Goal: Transaction & Acquisition: Purchase product/service

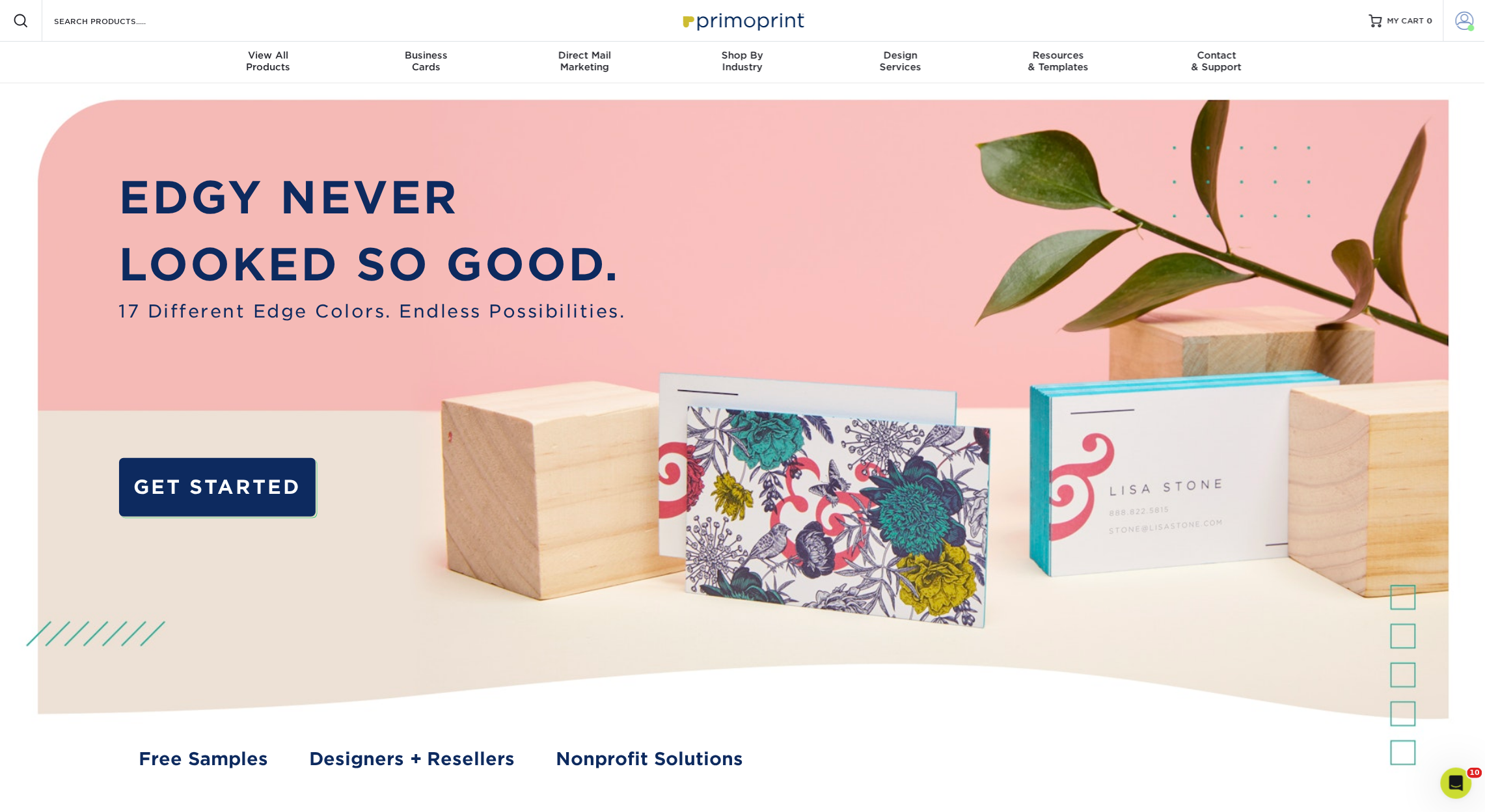
click at [1463, 21] on span at bounding box center [1465, 21] width 18 height 18
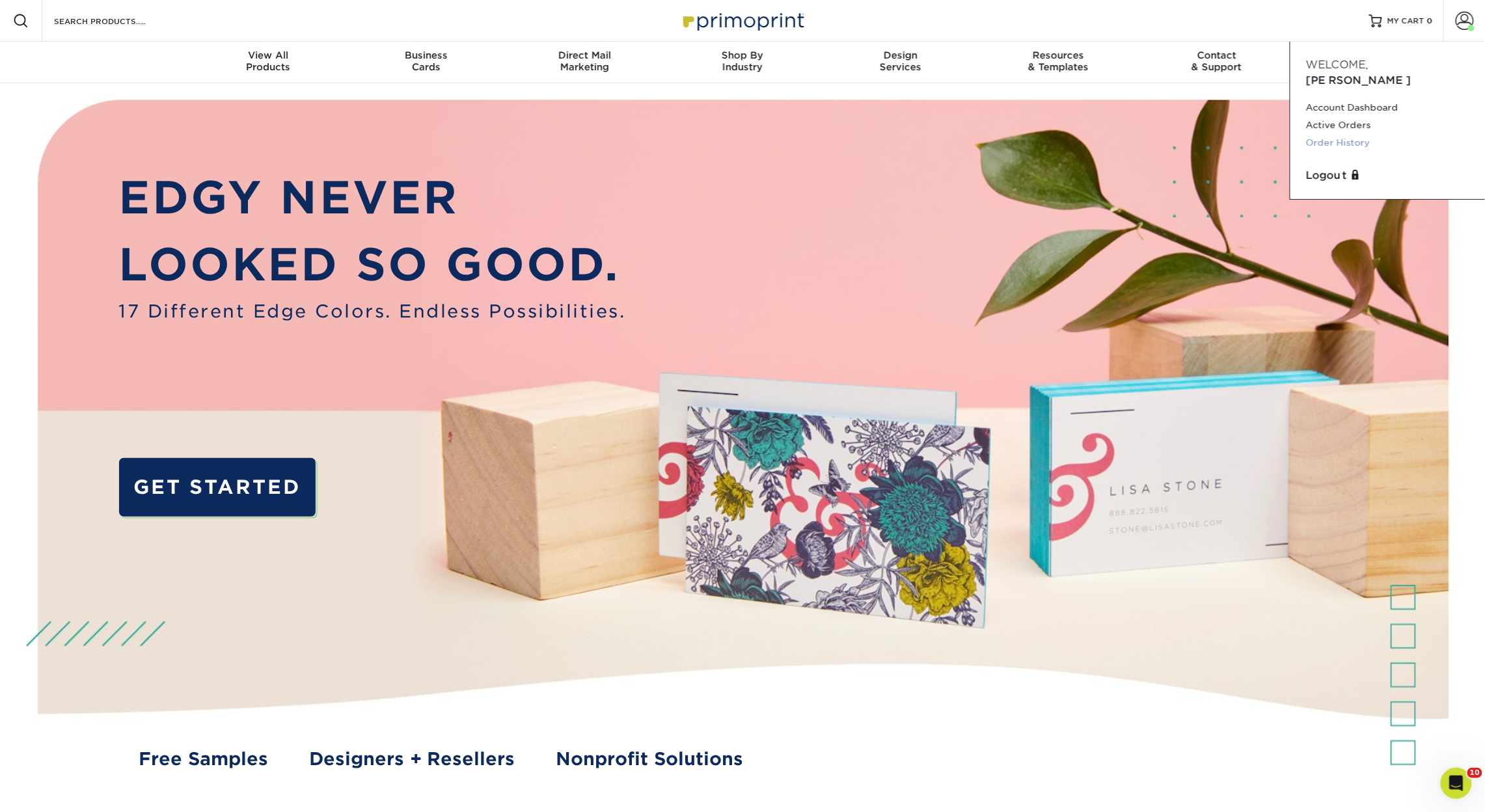
click at [1349, 134] on link "Order History" at bounding box center [1388, 143] width 163 height 18
click at [1336, 134] on link "Order History" at bounding box center [1388, 143] width 163 height 18
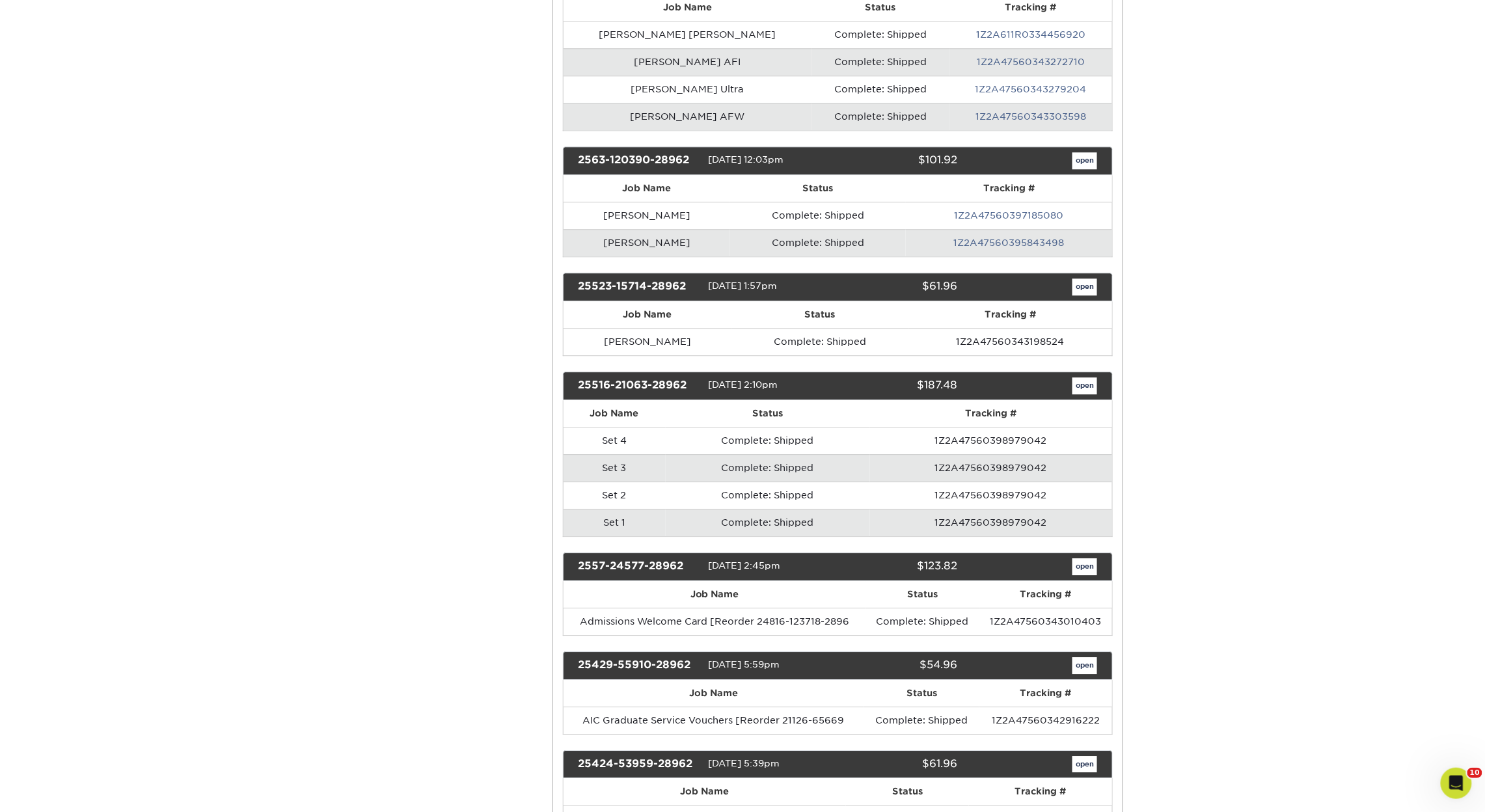
scroll to position [1435, 0]
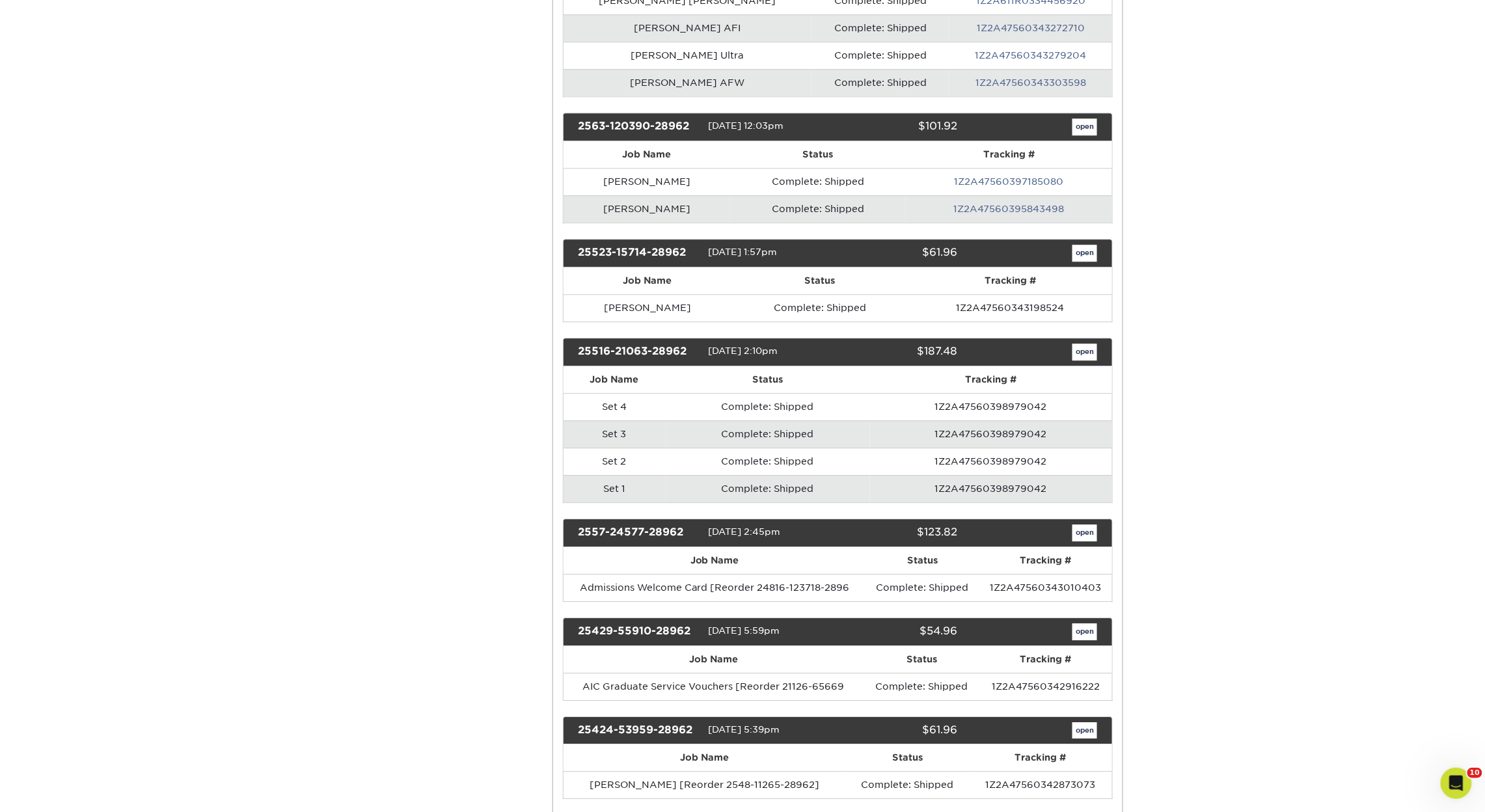
click at [1087, 360] on link "open" at bounding box center [1085, 352] width 25 height 17
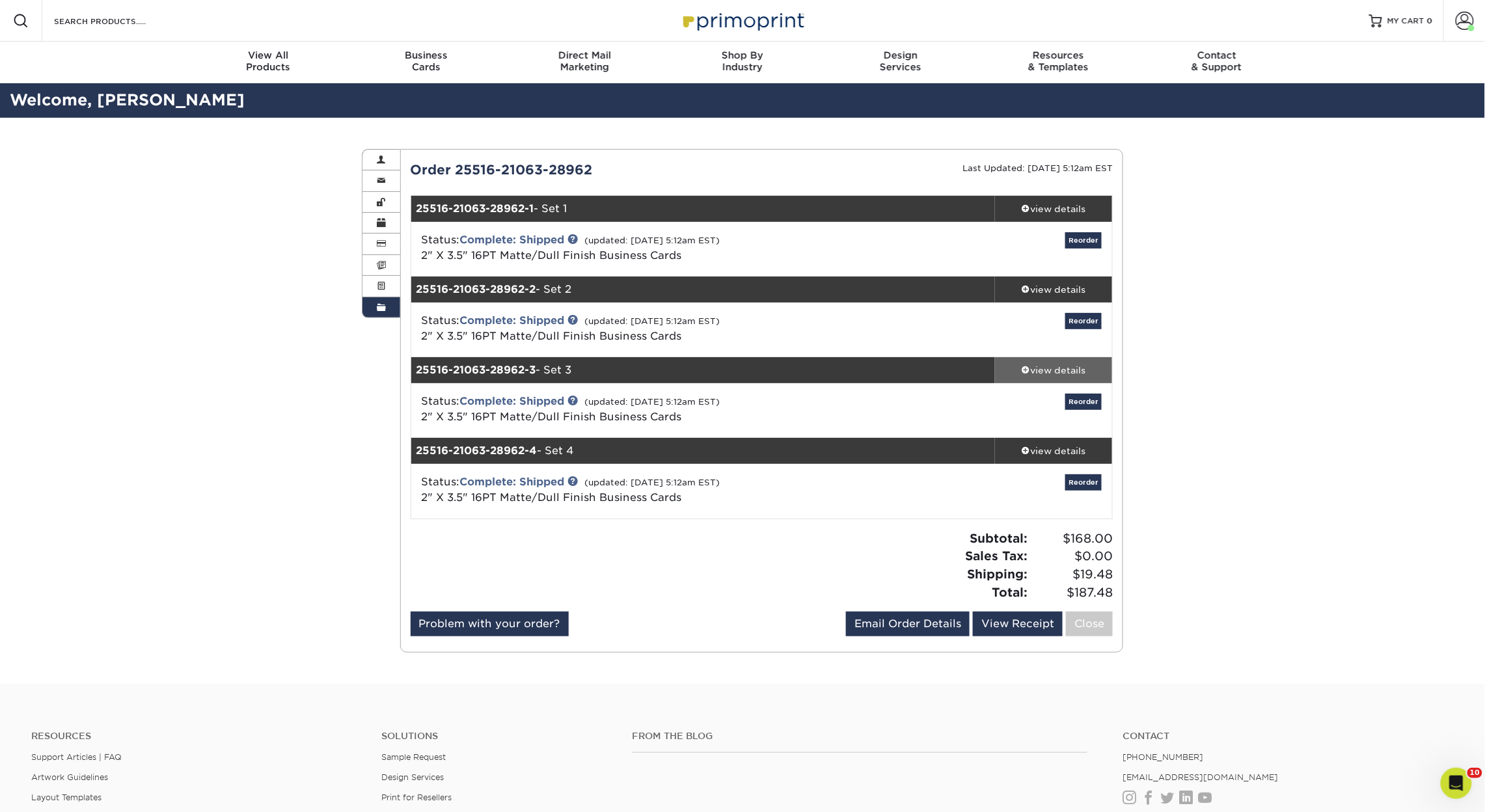
click at [1068, 363] on link "view details" at bounding box center [1054, 370] width 117 height 26
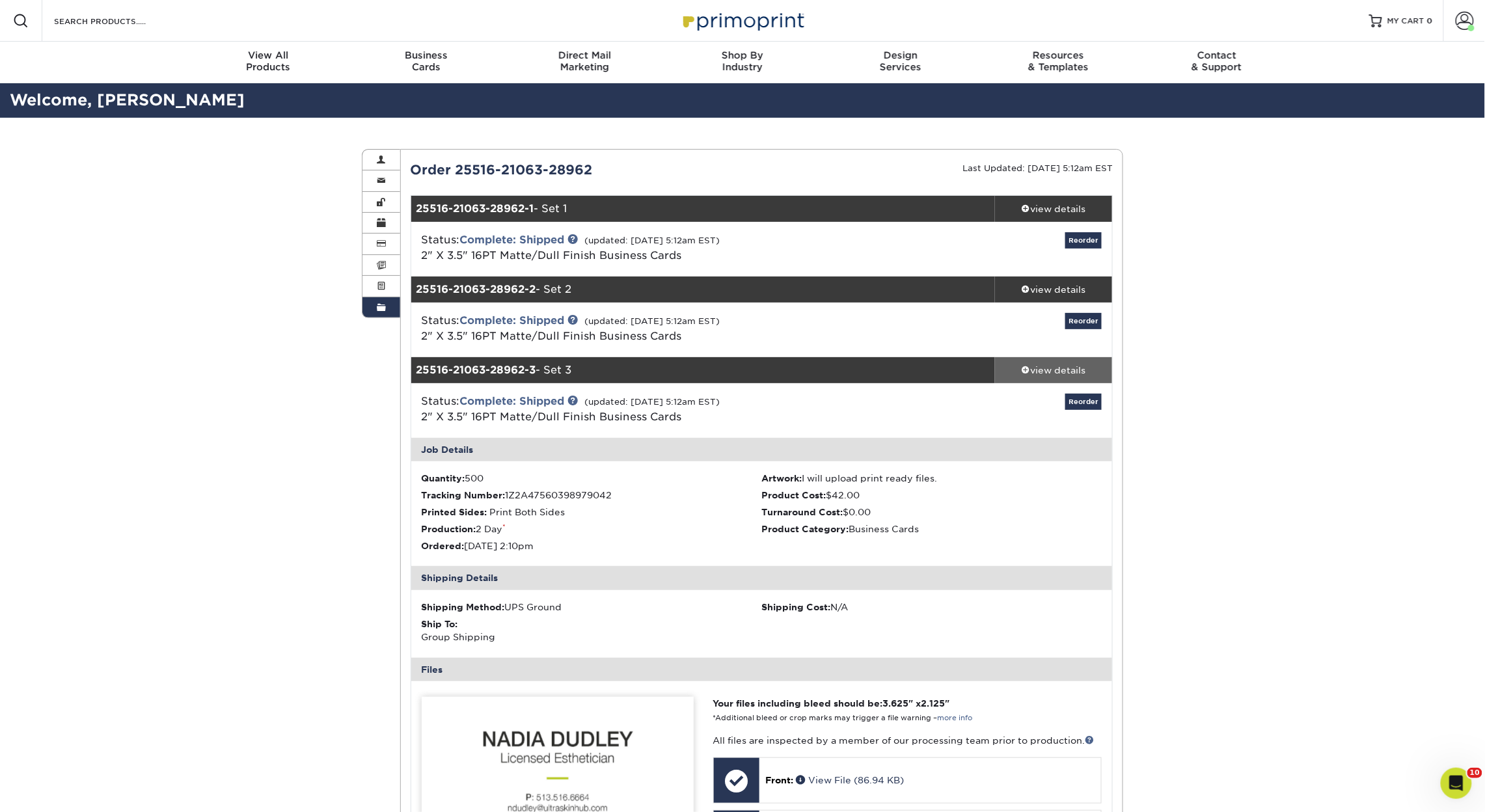
click at [1065, 368] on div "view details" at bounding box center [1054, 370] width 117 height 13
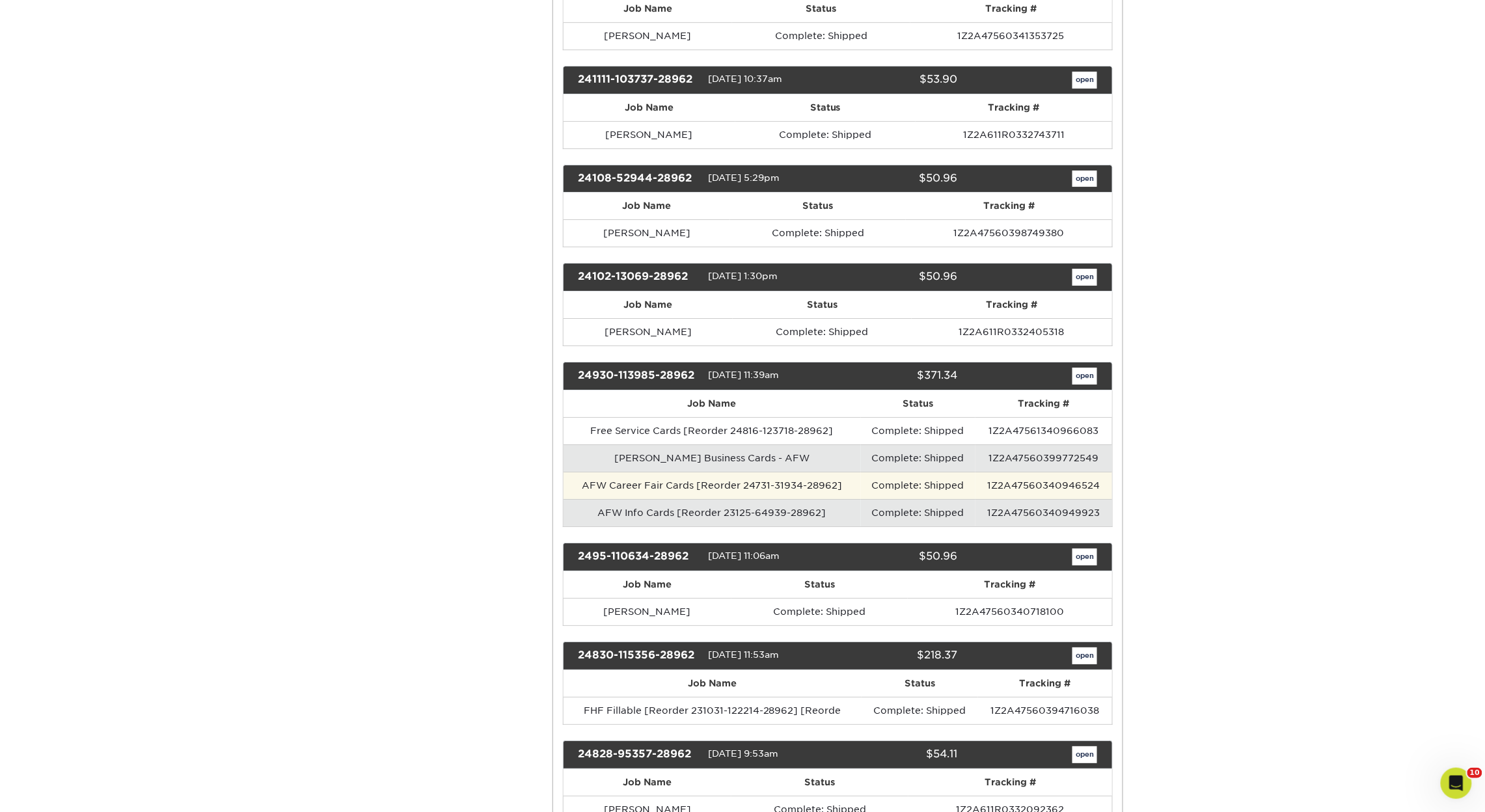
scroll to position [4103, 0]
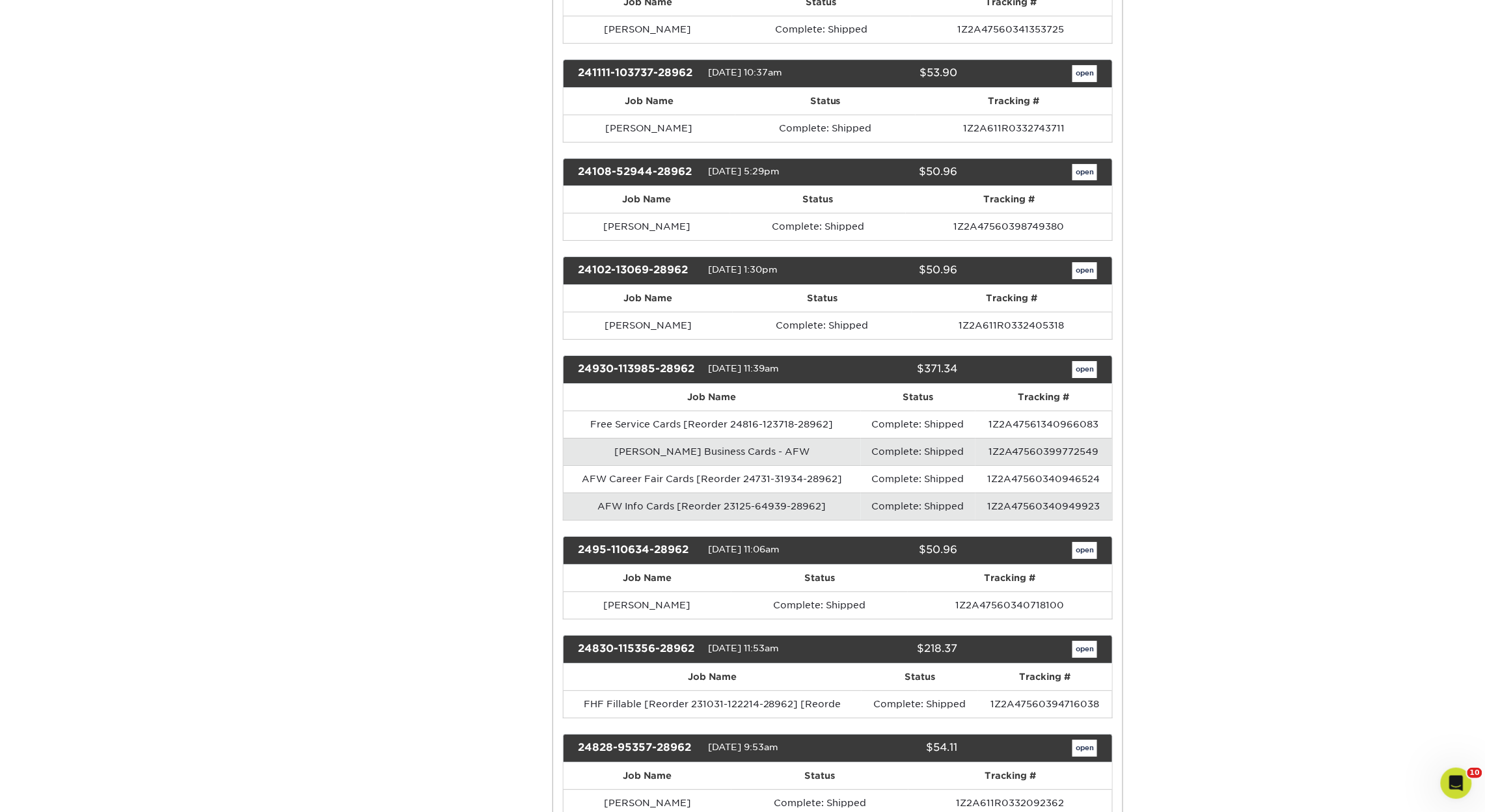
click at [1089, 378] on link "open" at bounding box center [1085, 370] width 25 height 17
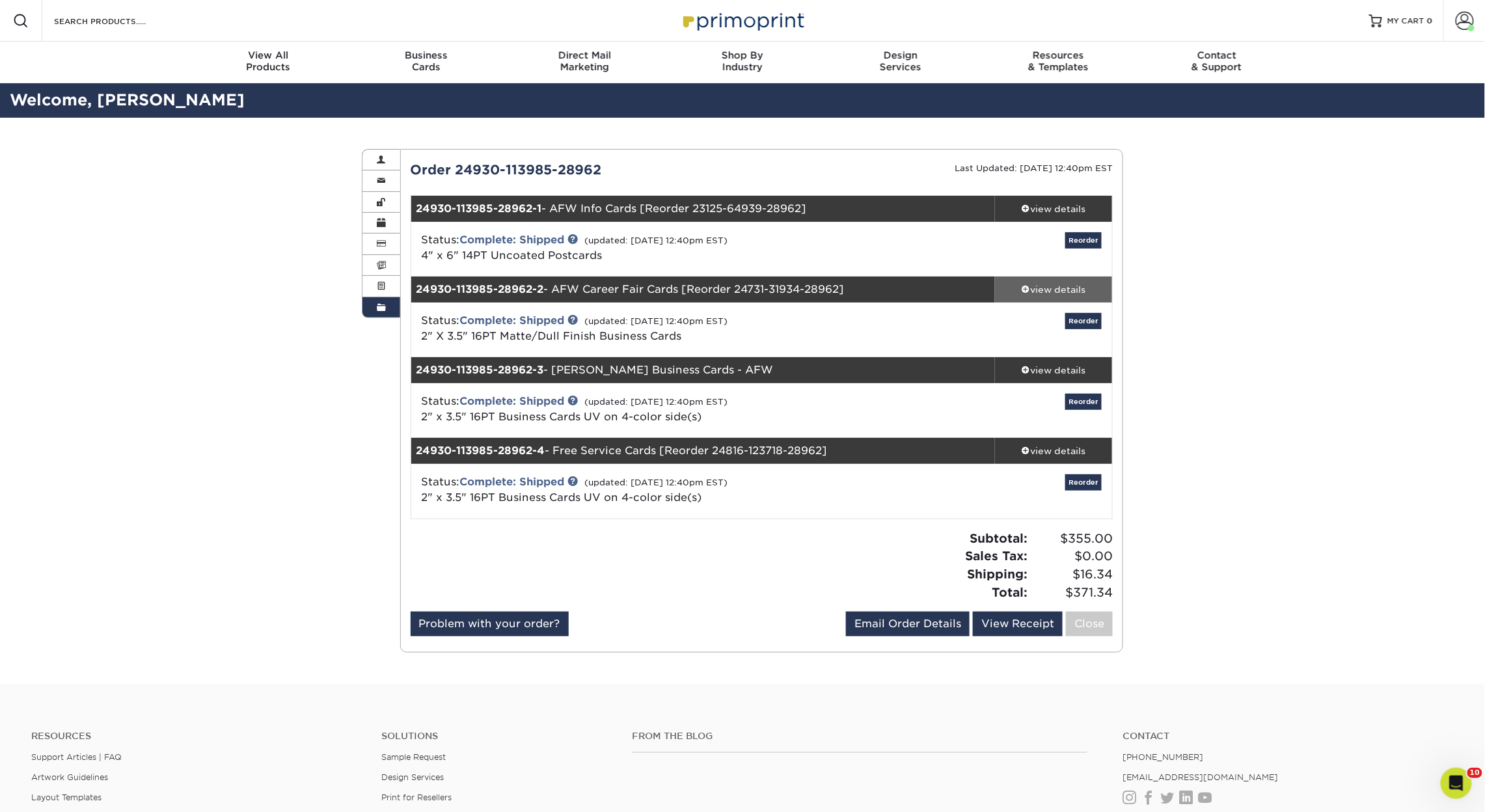
click at [1051, 286] on div "view details" at bounding box center [1054, 290] width 117 height 13
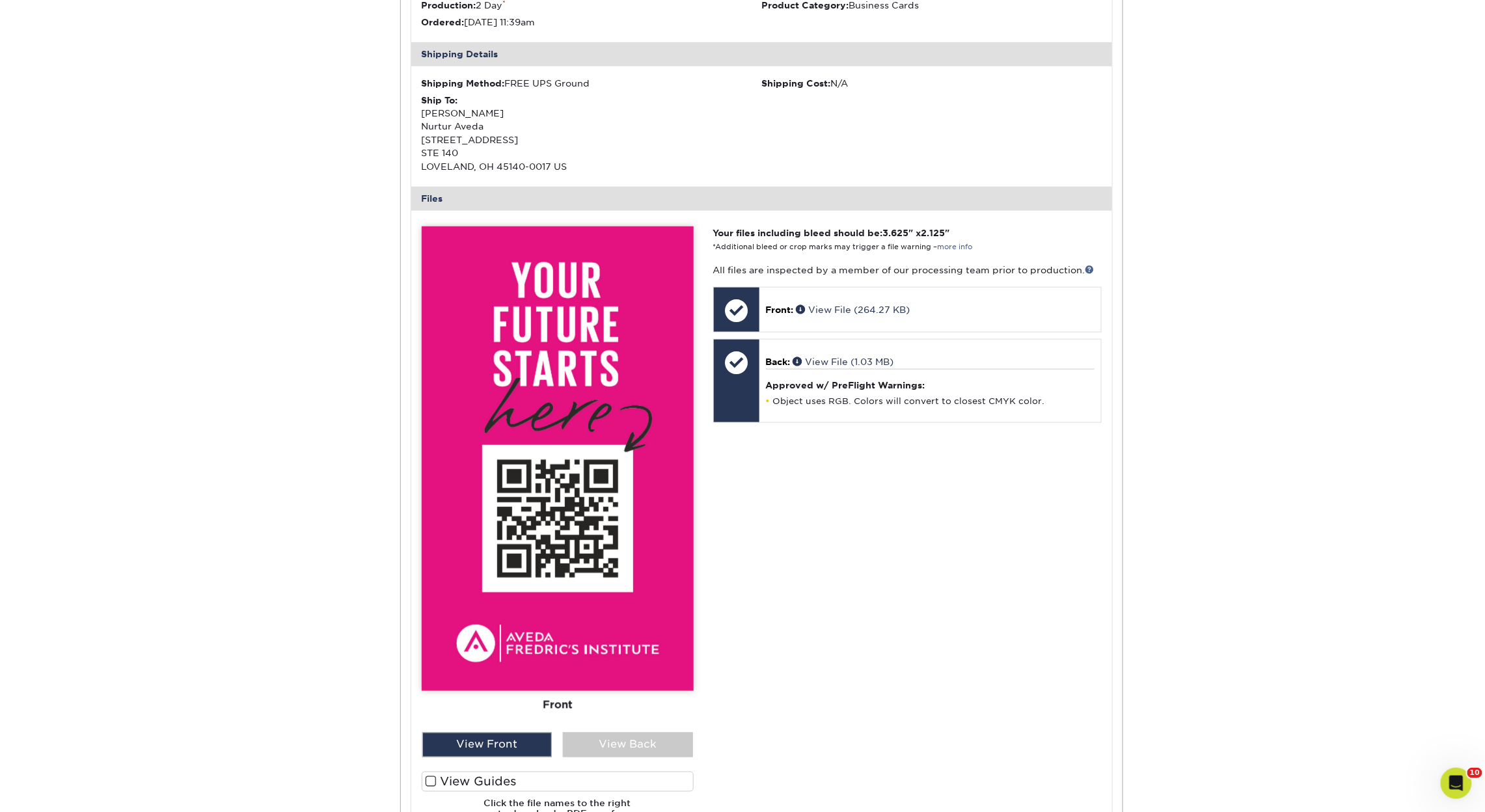
scroll to position [474, 0]
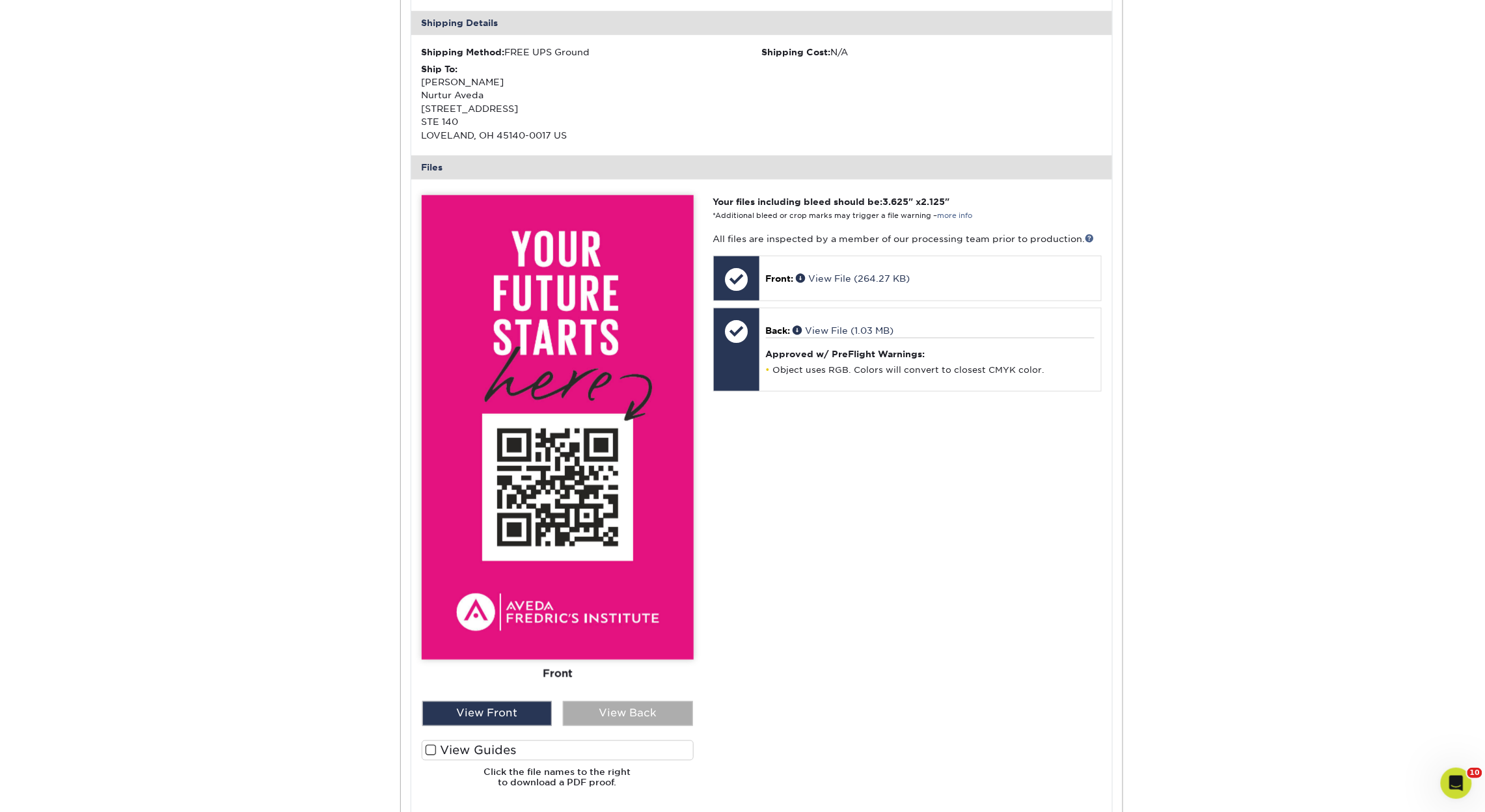
click at [623, 709] on div "View Back" at bounding box center [628, 714] width 130 height 25
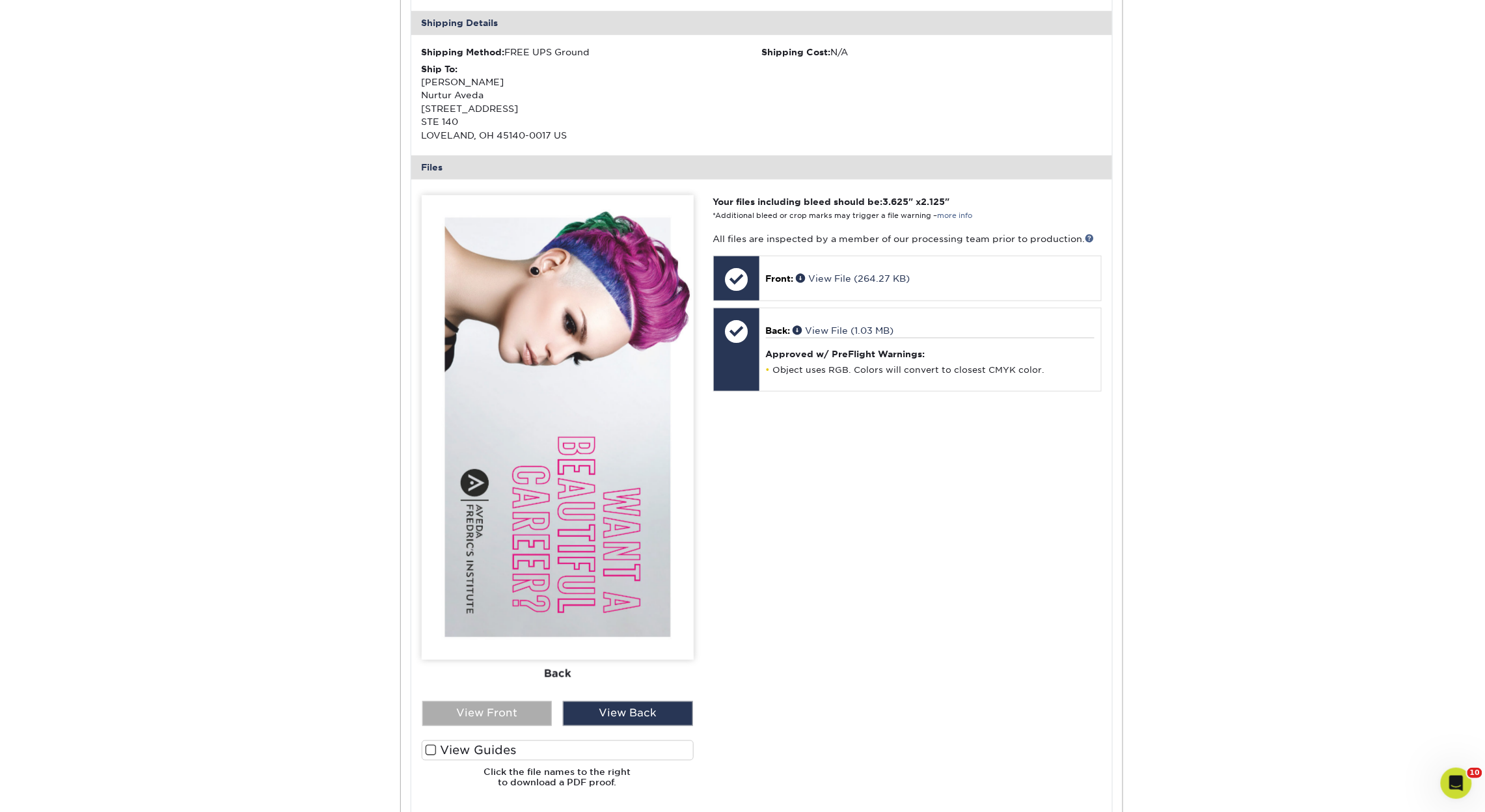
click at [492, 707] on div "View Front" at bounding box center [488, 714] width 130 height 25
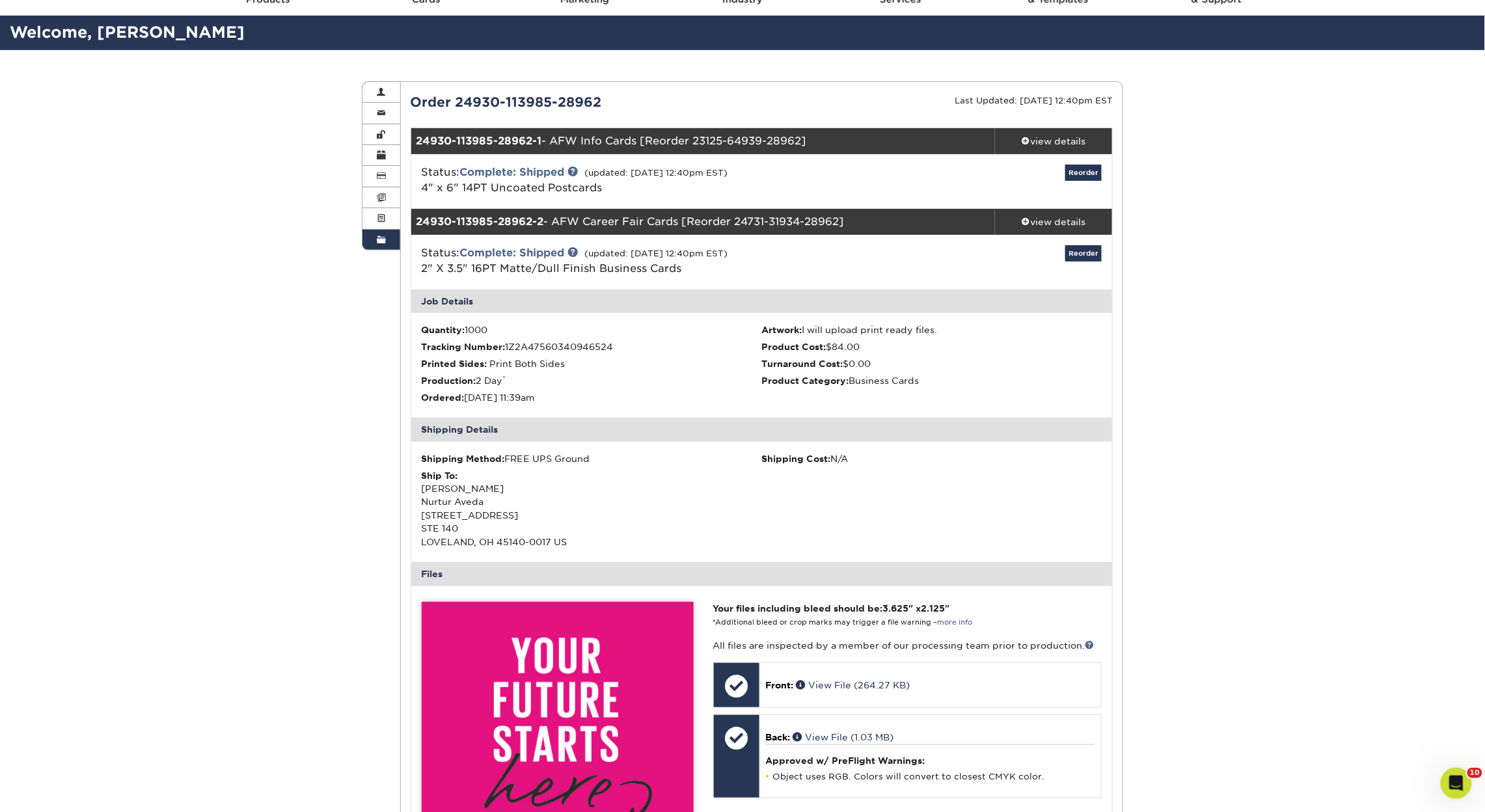
scroll to position [63, 0]
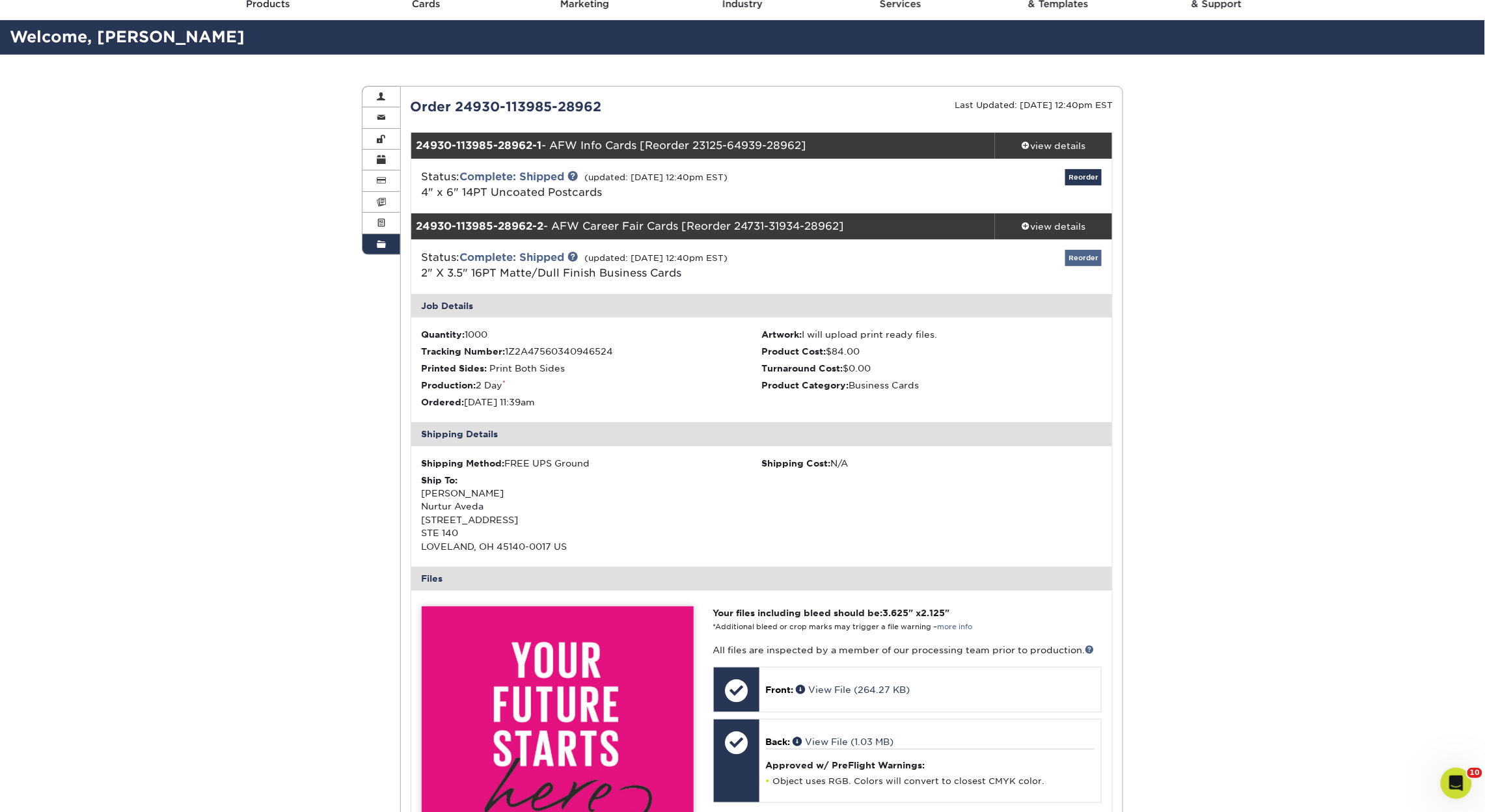
click at [1079, 261] on link "Reorder" at bounding box center [1083, 258] width 36 height 16
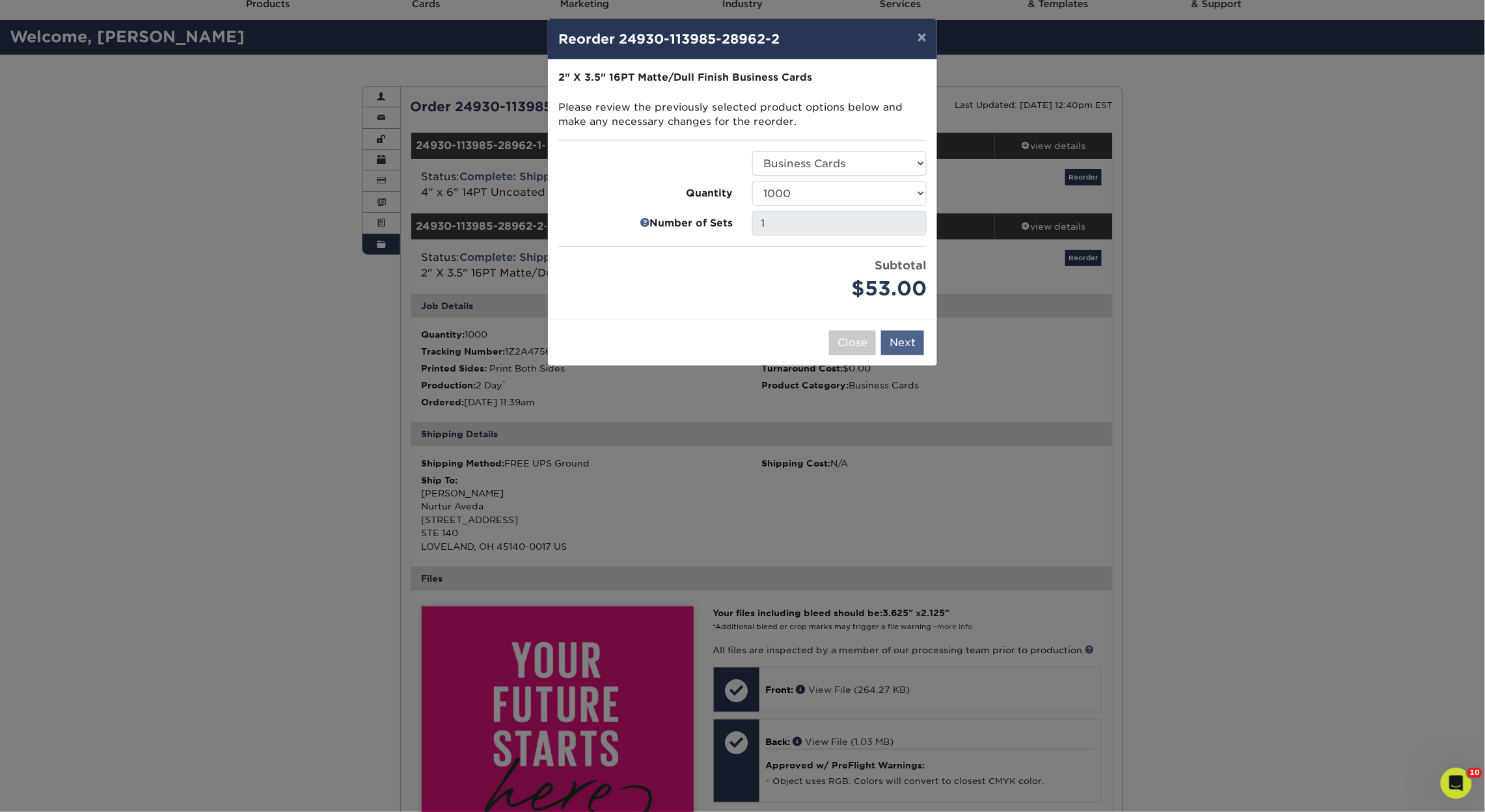
click at [907, 342] on button "Next" at bounding box center [902, 343] width 43 height 25
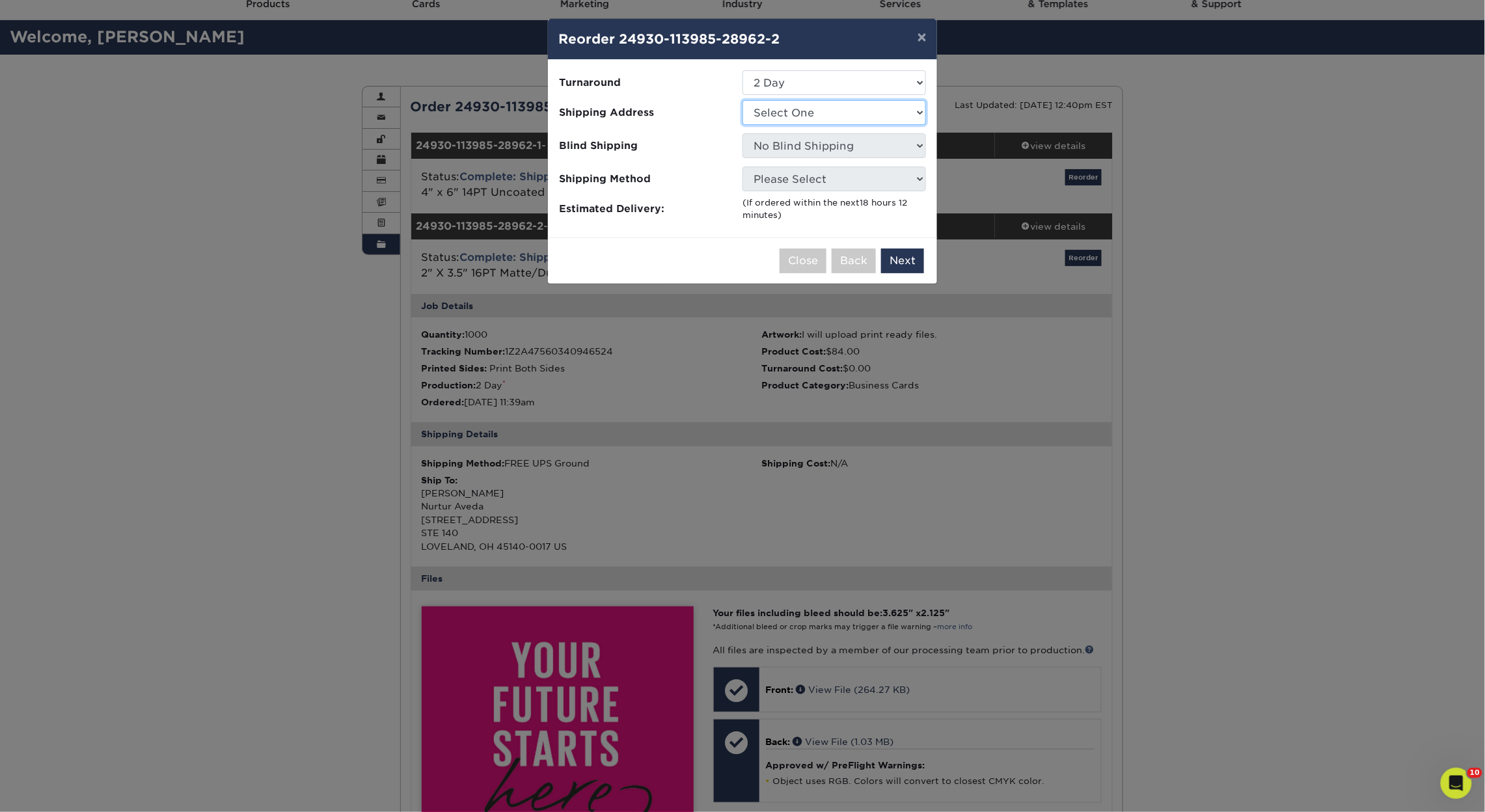
select select "71251"
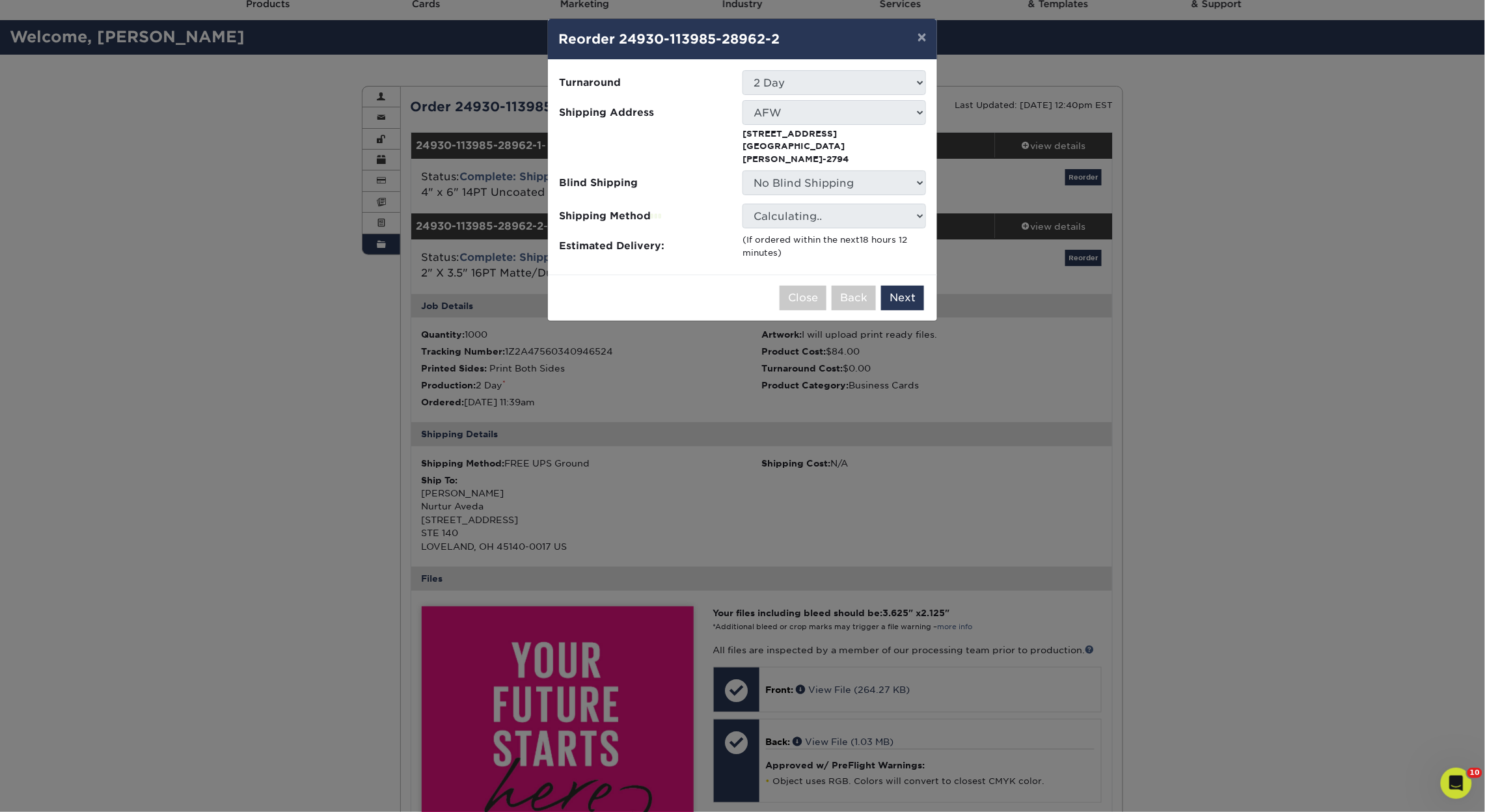
drag, startPoint x: 904, startPoint y: 280, endPoint x: 909, endPoint y: 253, distance: 27.5
click at [909, 253] on div "× Reorder 24930-113985-28962-2 Please select all options to continue. Only quan…" at bounding box center [742, 170] width 390 height 303
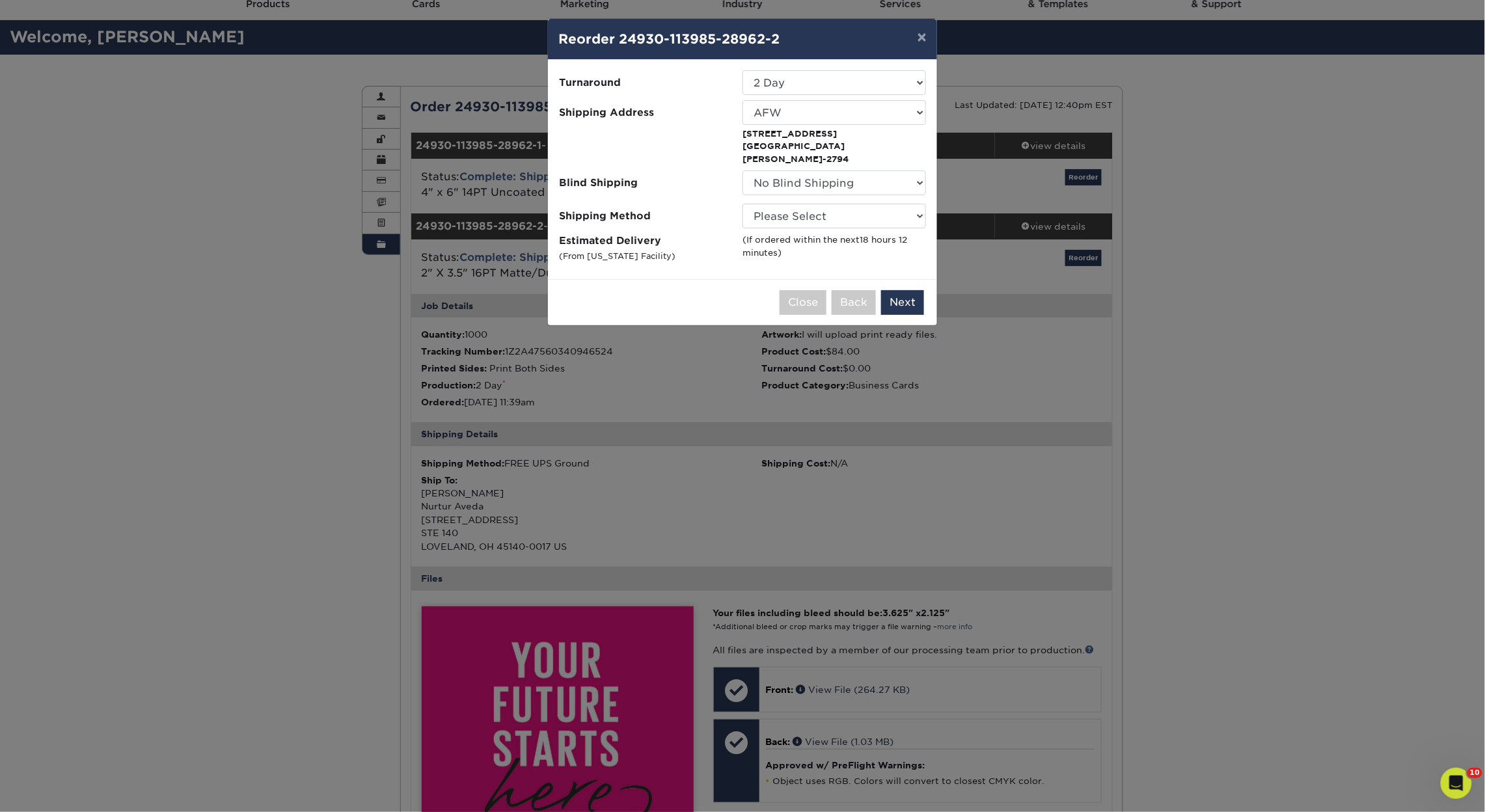
drag, startPoint x: 904, startPoint y: 278, endPoint x: 911, endPoint y: 267, distance: 13.0
click at [911, 279] on div "Close Back Next Add to Cart" at bounding box center [742, 302] width 389 height 46
select select "03"
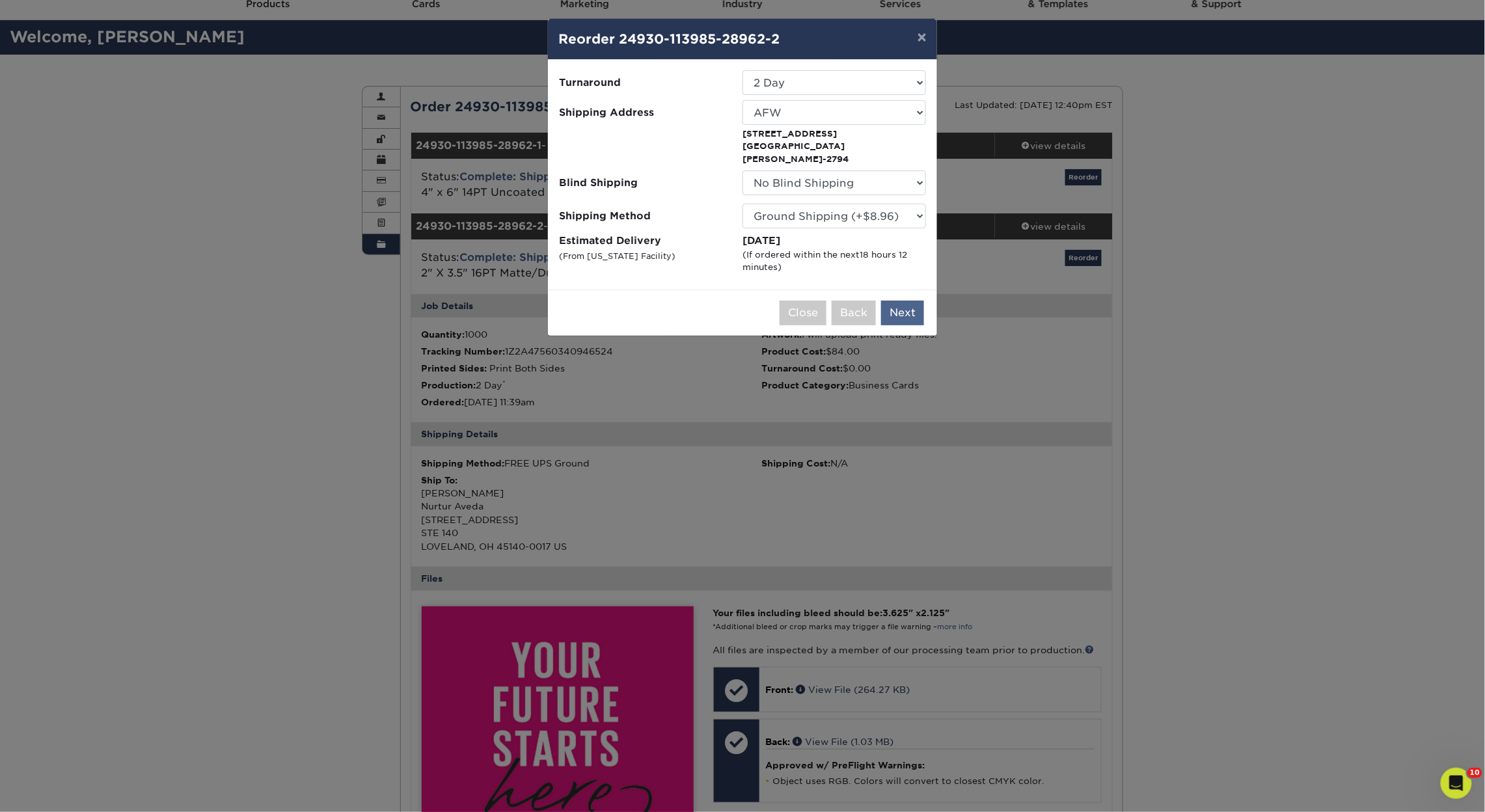
click at [900, 301] on button "Next" at bounding box center [902, 313] width 43 height 25
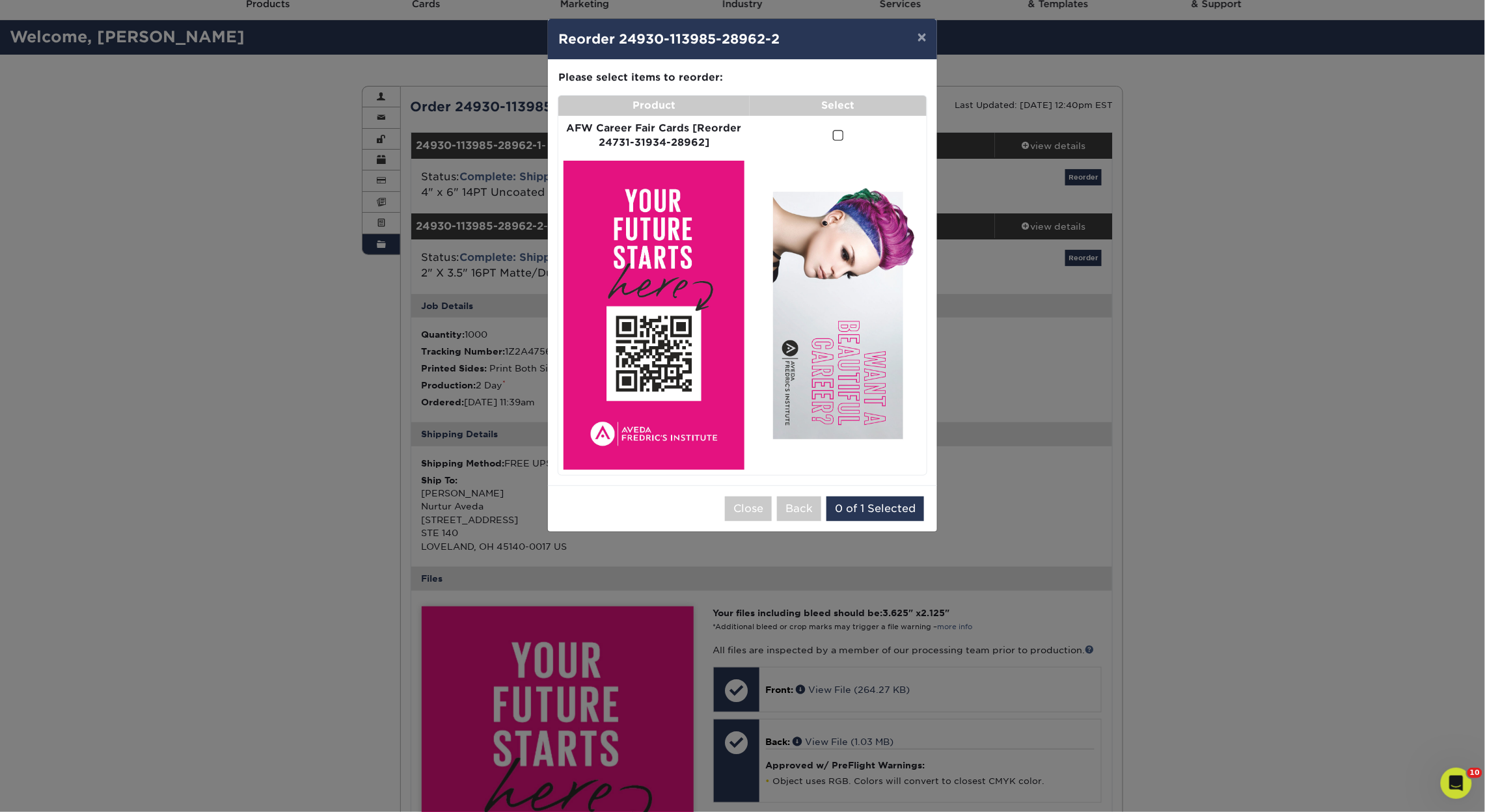
click at [833, 138] on span at bounding box center [839, 136] width 11 height 13
click at [0, 0] on input "checkbox" at bounding box center [0, 0] width 0 height 0
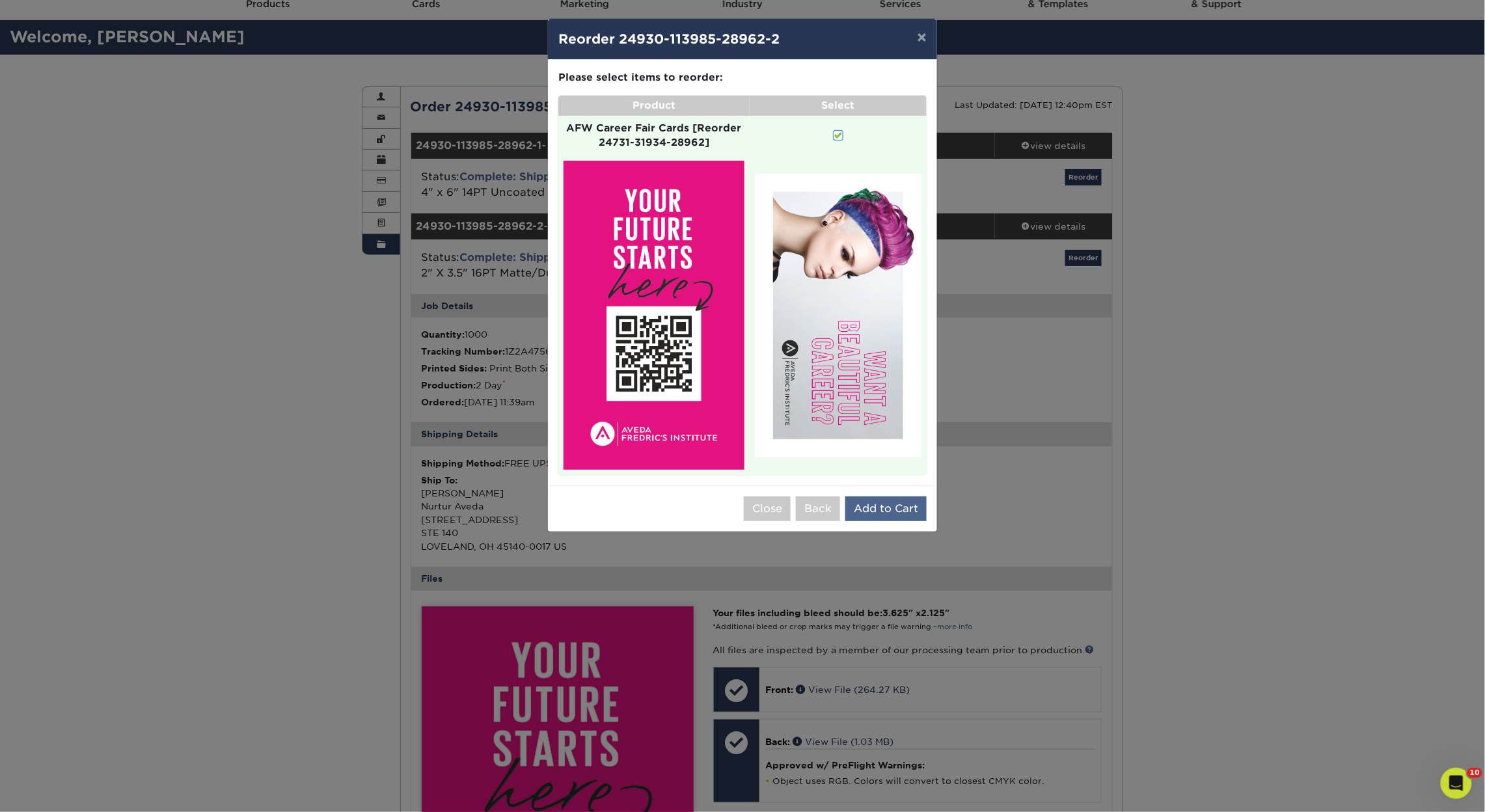
click at [878, 496] on button "Add to Cart" at bounding box center [886, 509] width 82 height 25
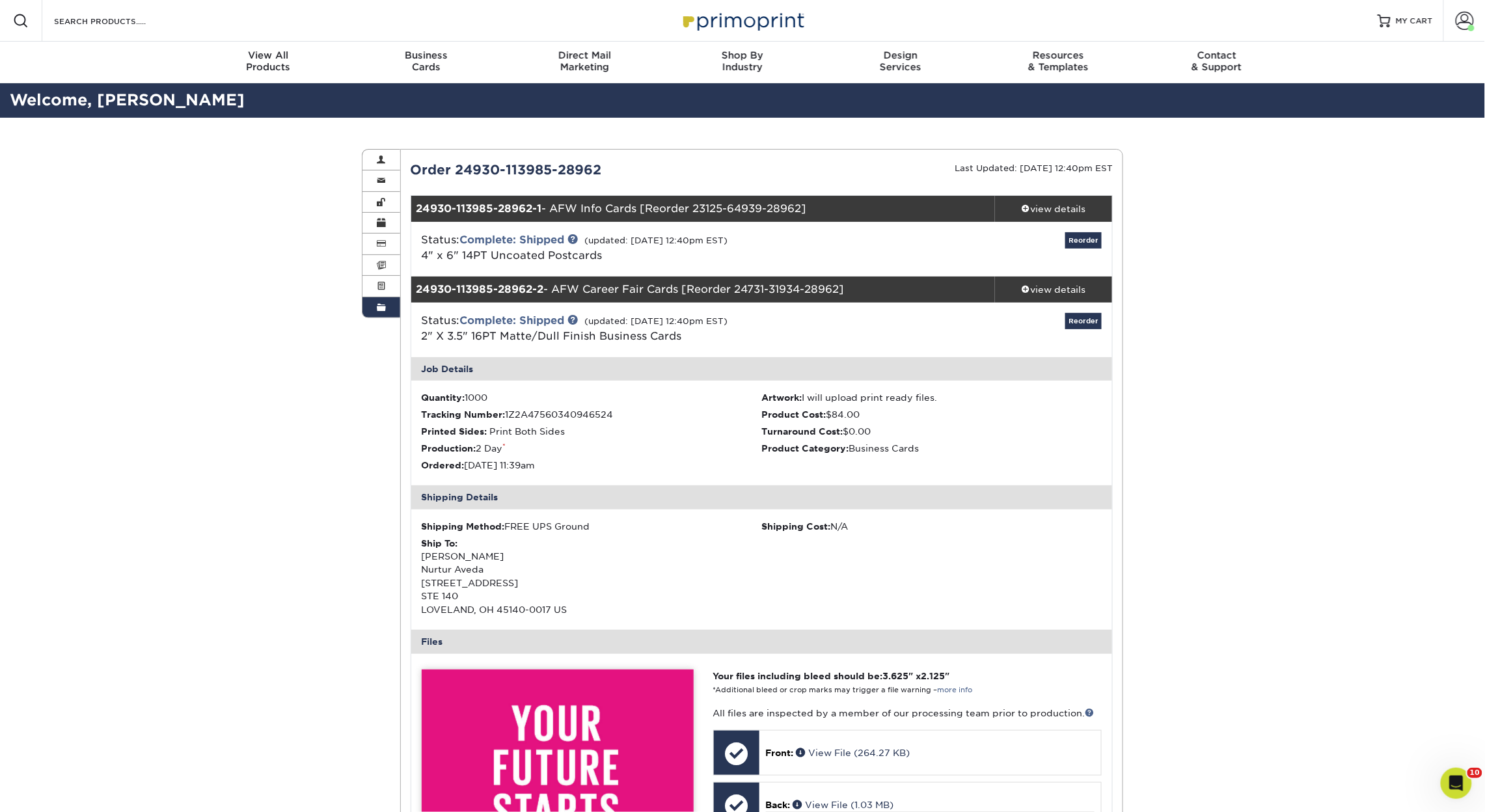
scroll to position [0, 0]
click at [1415, 24] on span "MY CART" at bounding box center [1415, 21] width 37 height 11
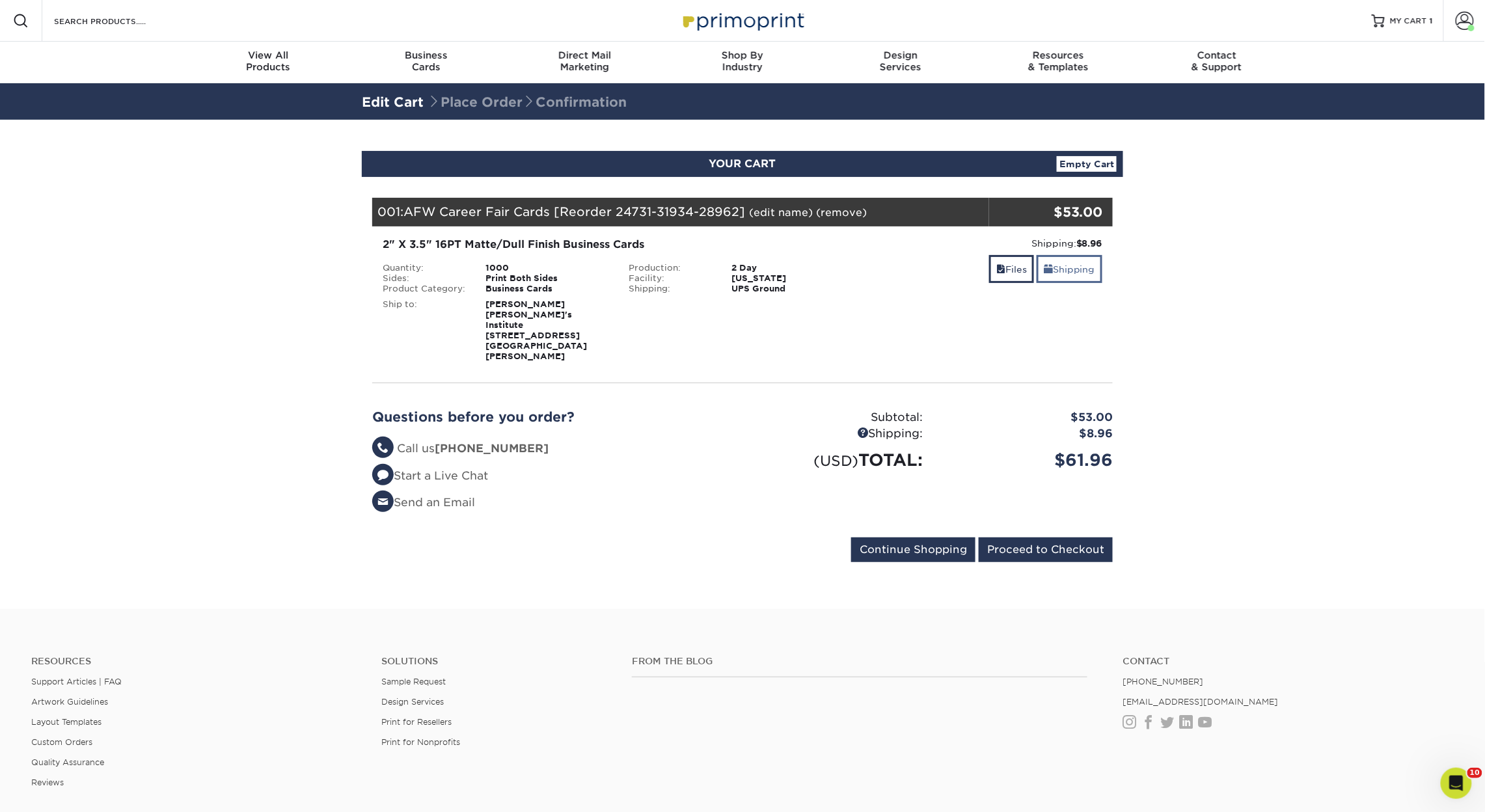
click at [1060, 273] on link "Shipping" at bounding box center [1070, 269] width 66 height 28
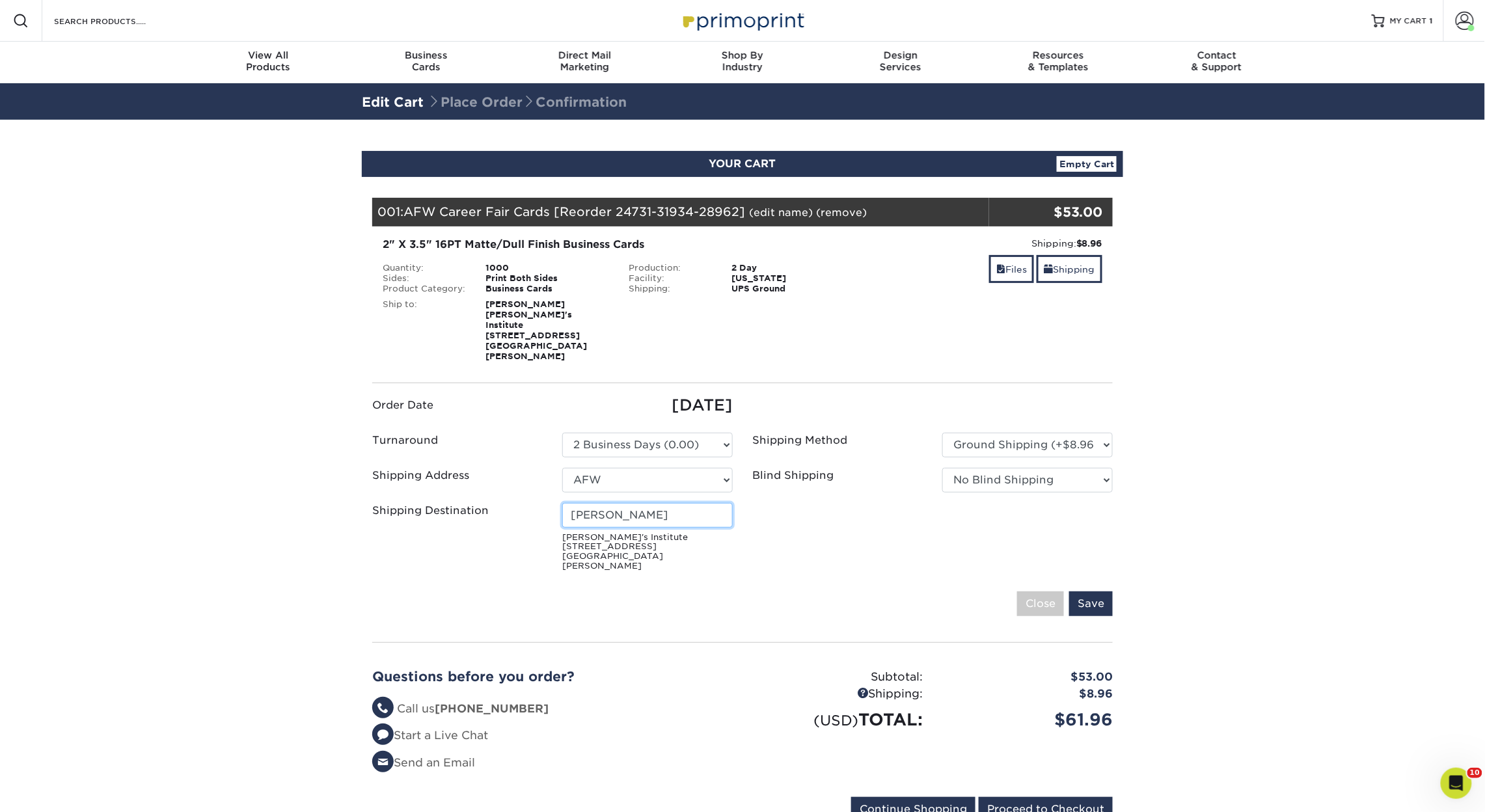
click at [623, 505] on input "[PERSON_NAME]" at bounding box center [647, 515] width 170 height 25
type input "[PERSON_NAME]"
click at [1071, 566] on fieldset "Order Date [DATE] Turnaround Please Select 2 Business Days (0.00) AFI" at bounding box center [742, 513] width 741 height 239
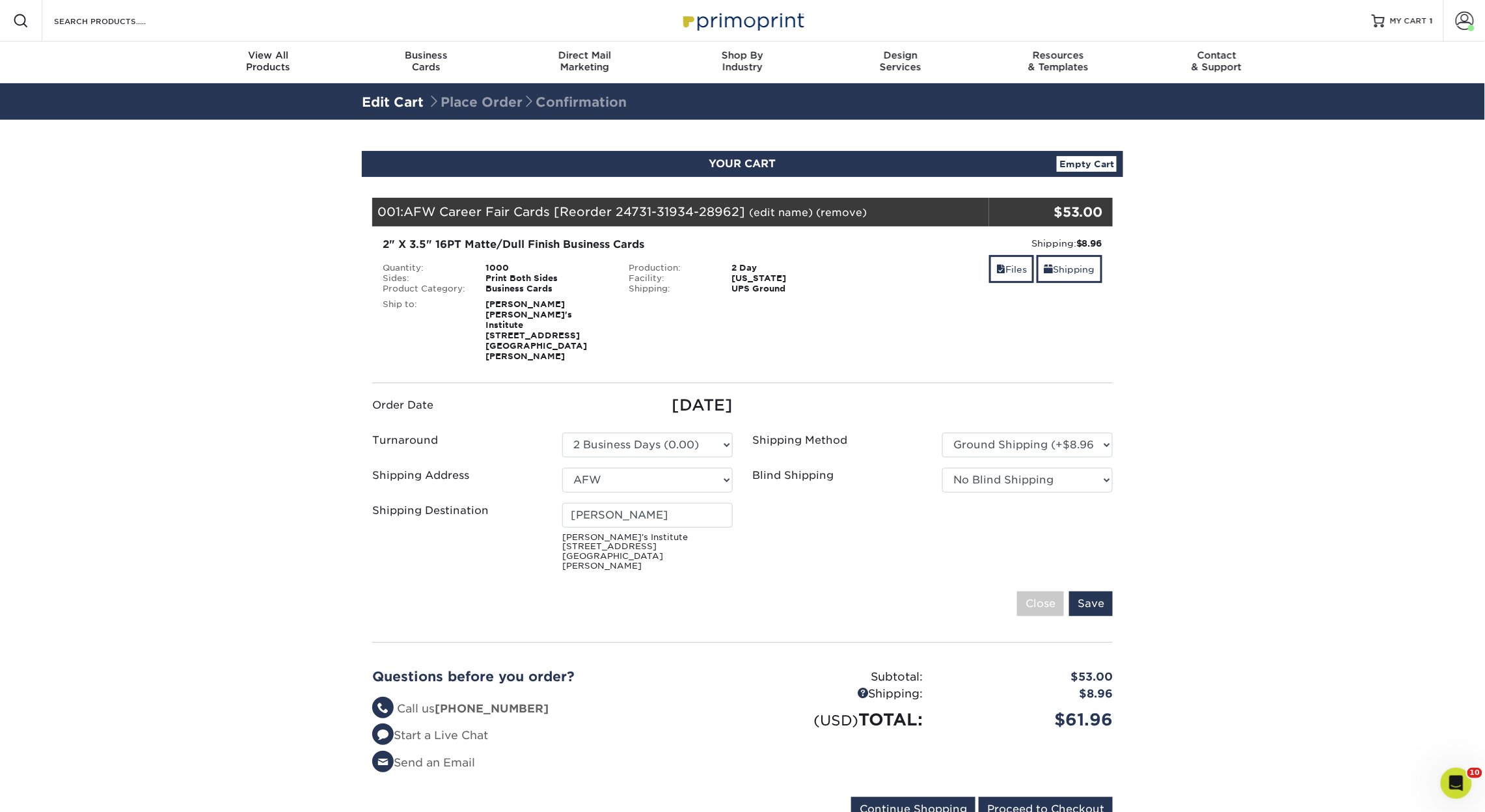
click at [1114, 588] on div "Your Cart is Empty View Account Active Orders Order History Contact Us Business…" at bounding box center [742, 507] width 762 height 661
click at [1099, 592] on input "Save" at bounding box center [1091, 604] width 43 height 25
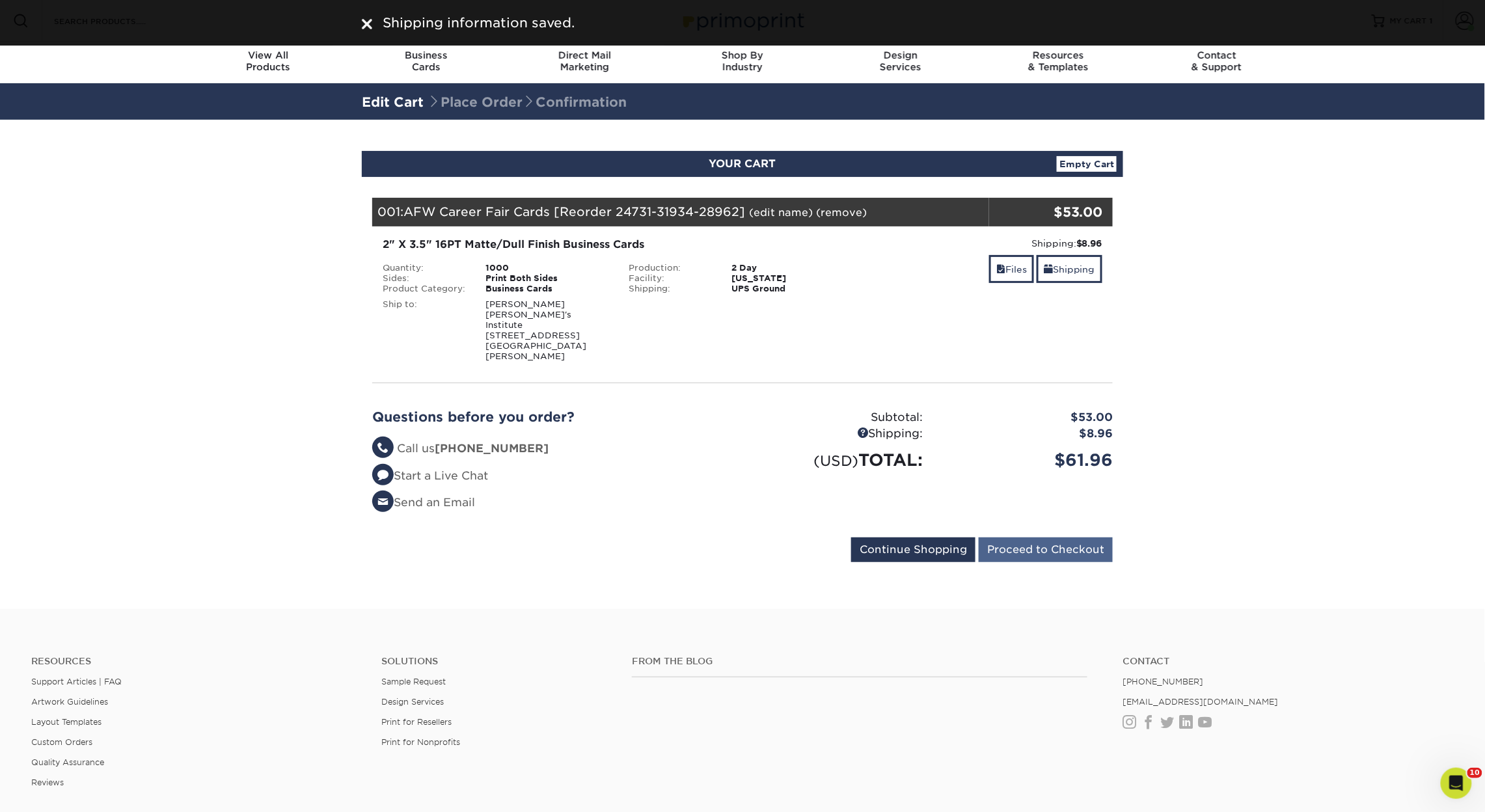
click at [1041, 538] on input "Proceed to Checkout" at bounding box center [1046, 550] width 134 height 25
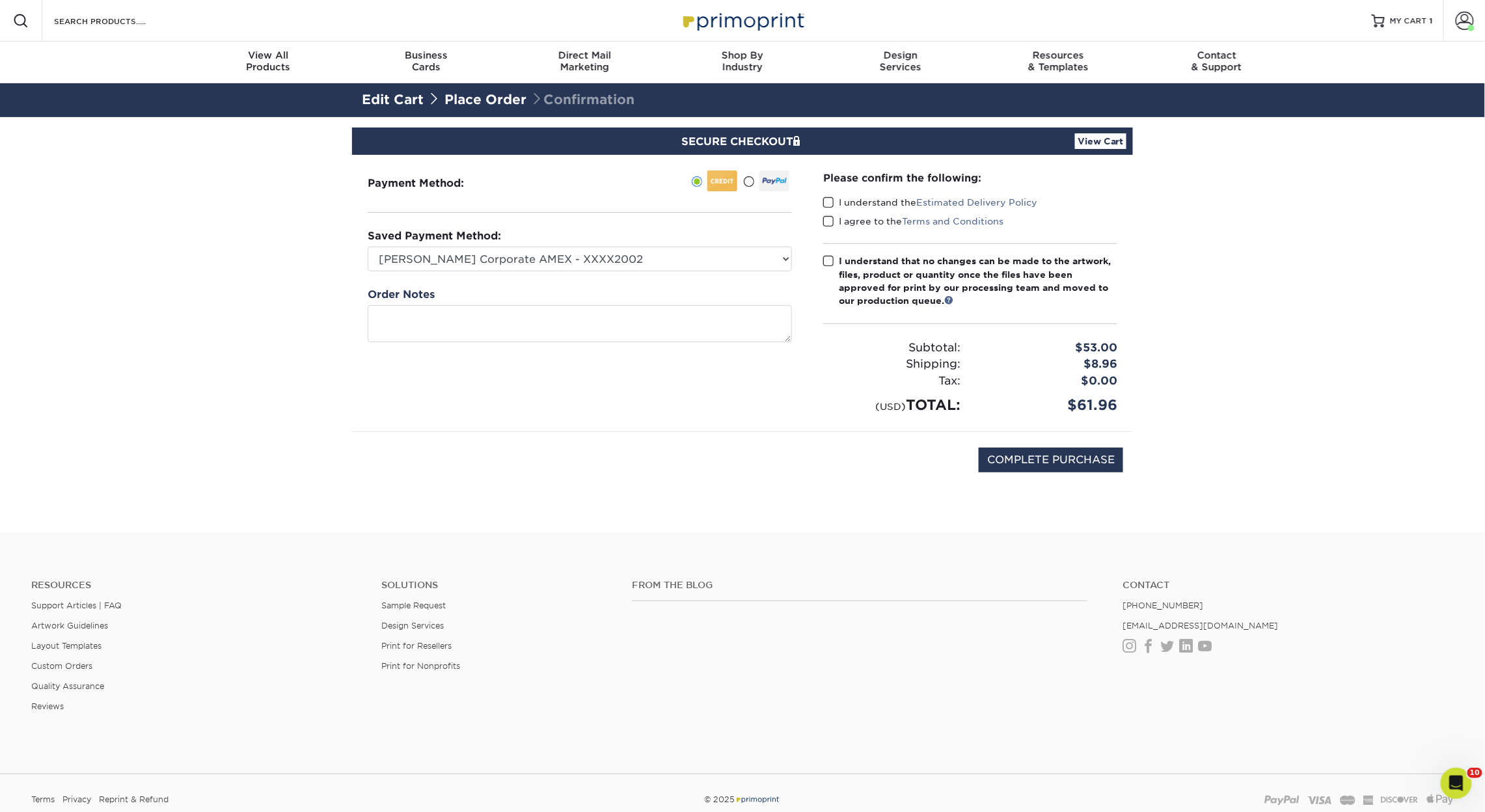
click at [831, 198] on span at bounding box center [829, 203] width 11 height 13
click at [0, 0] on input "I understand the Estimated Delivery Policy" at bounding box center [0, 0] width 0 height 0
click at [831, 222] on span at bounding box center [829, 221] width 11 height 13
click at [0, 0] on input "I agree to the Terms and Conditions" at bounding box center [0, 0] width 0 height 0
click at [831, 260] on span at bounding box center [829, 261] width 11 height 13
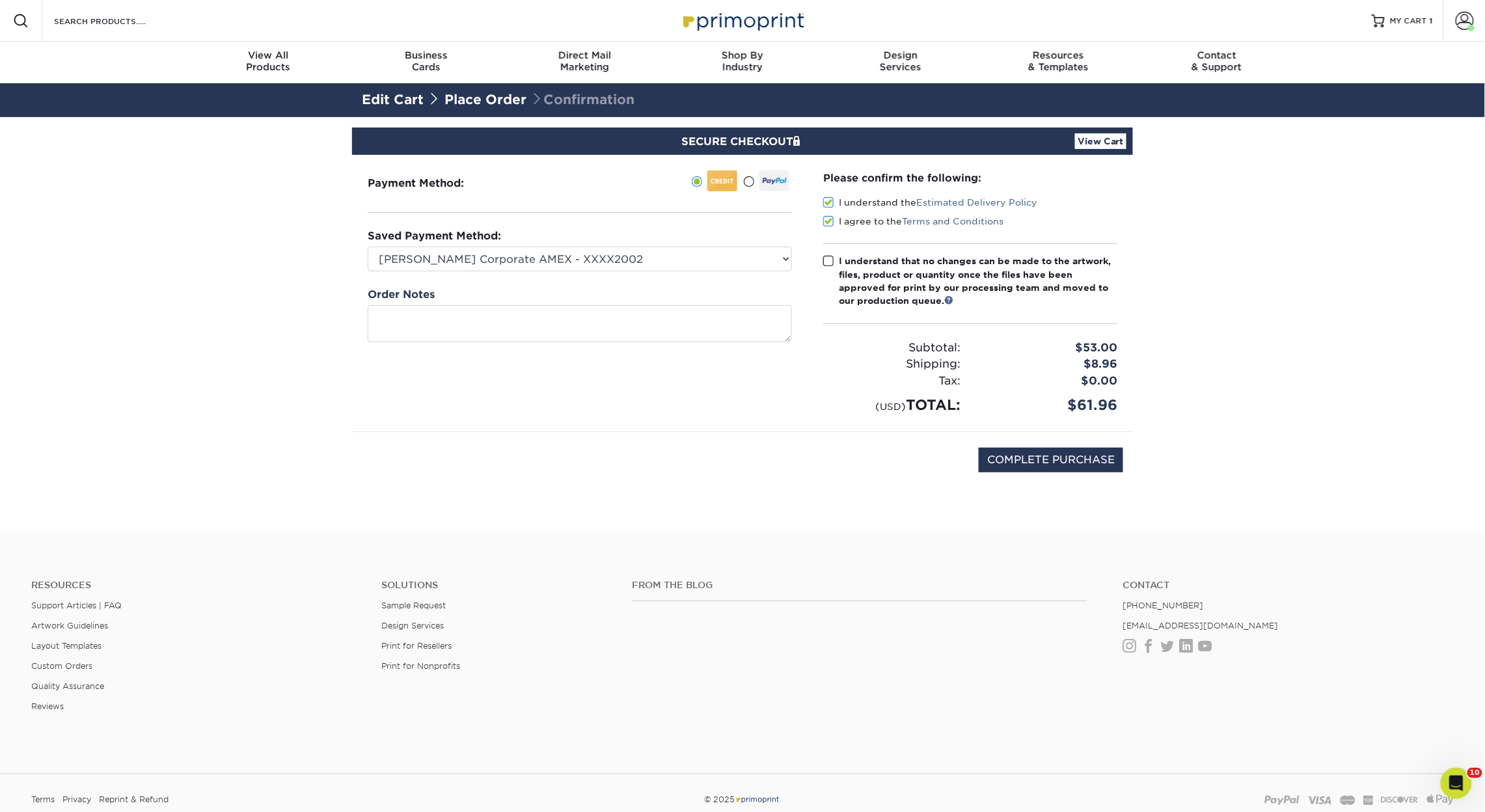
click at [0, 0] on input "I understand that no changes can be made to the artwork, files, product or quan…" at bounding box center [0, 0] width 0 height 0
click at [1048, 449] on input "COMPLETE PURCHASE" at bounding box center [1051, 460] width 144 height 25
type input "PROCESSING, PLEASE WAIT..."
